Goal: Understand process/instructions: Learn how to perform a task or action

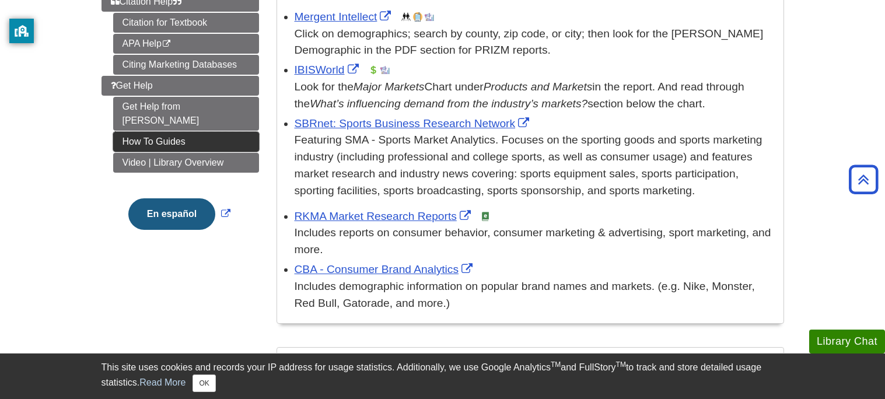
scroll to position [371, 0]
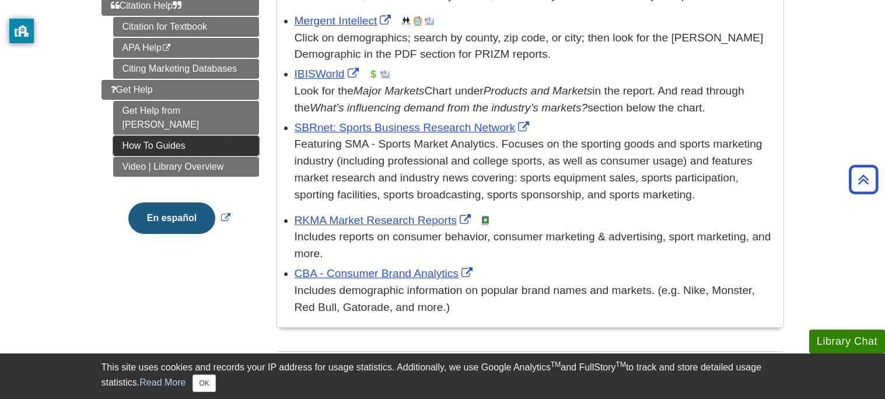
click at [208, 136] on link "How To Guides" at bounding box center [186, 146] width 146 height 20
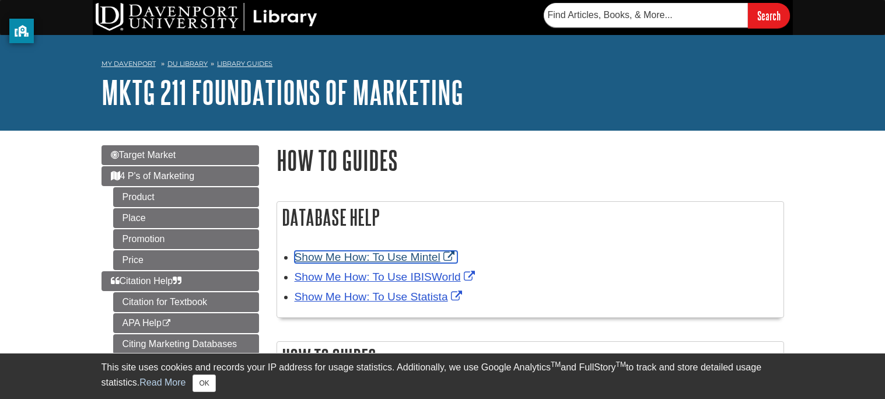
click at [390, 259] on link "Show Me How: To Use Mintel" at bounding box center [376, 257] width 163 height 12
click at [422, 254] on link "Show Me How: To Use Mintel" at bounding box center [376, 257] width 163 height 12
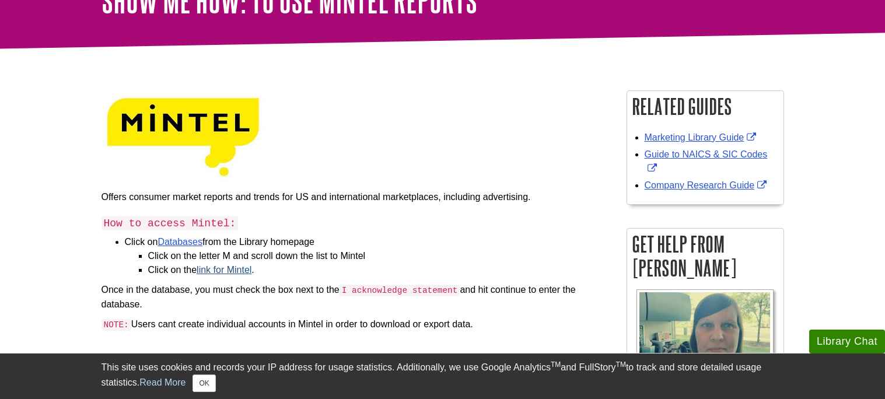
scroll to position [109, 0]
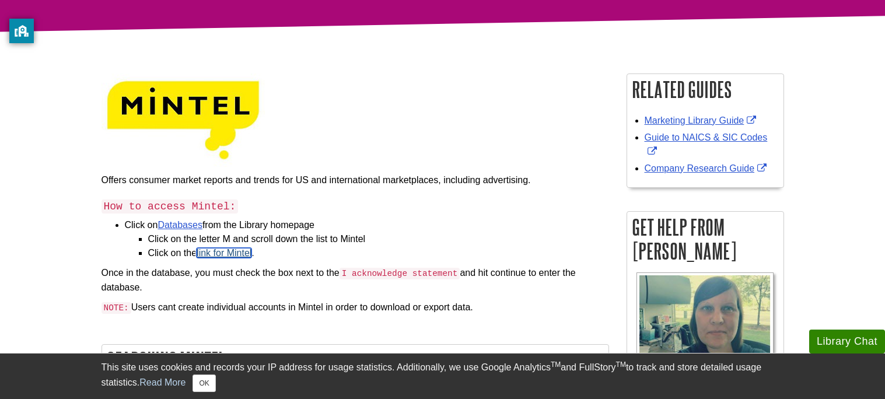
click at [239, 256] on link "link for Mintel" at bounding box center [224, 253] width 55 height 10
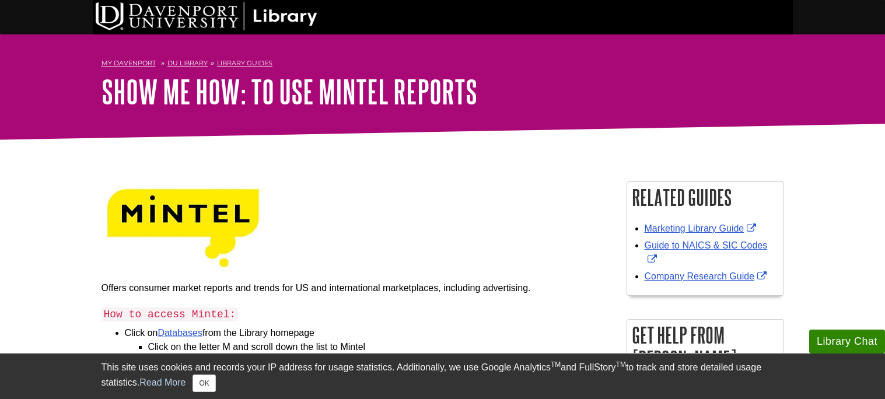
scroll to position [52, 0]
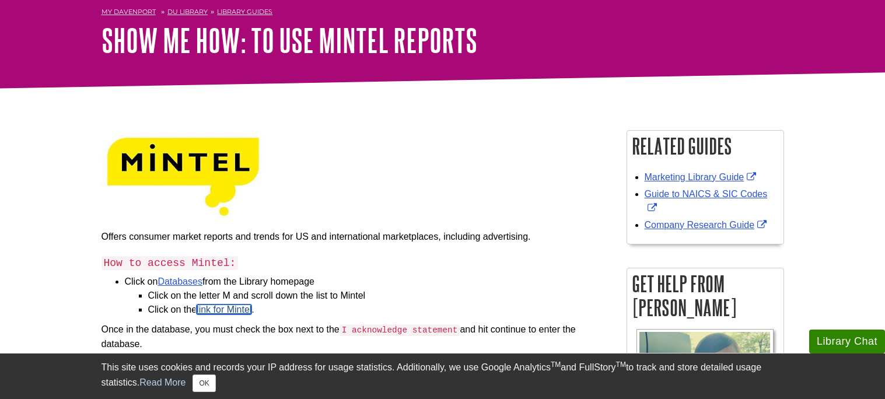
click at [247, 307] on link "link for Mintel" at bounding box center [224, 310] width 55 height 10
